Goal: Check status: Check status

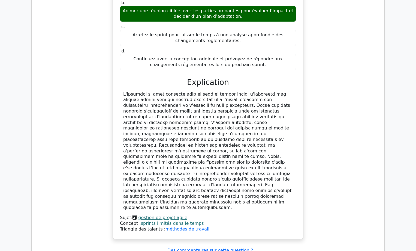
scroll to position [600, 0]
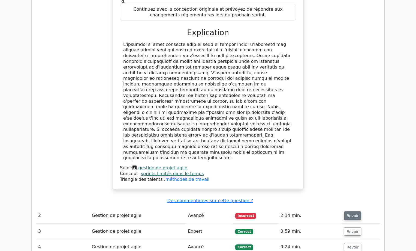
click at [350, 213] on font "Revoir" at bounding box center [353, 215] width 12 height 4
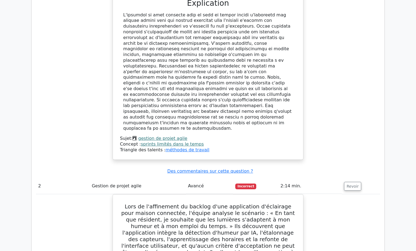
scroll to position [573, 0]
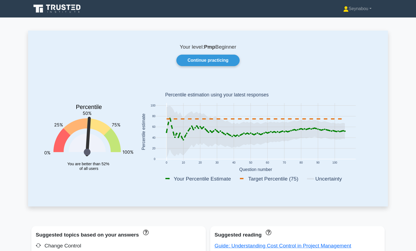
click at [384, 71] on div "Your level: Pmp Beginner Continue practicing Percentile You are better than 52%…" at bounding box center [208, 118] width 360 height 175
click at [370, 9] on link "Seynabou" at bounding box center [357, 8] width 55 height 11
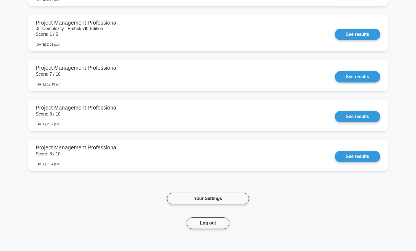
scroll to position [1311, 0]
